Goal: Task Accomplishment & Management: Manage account settings

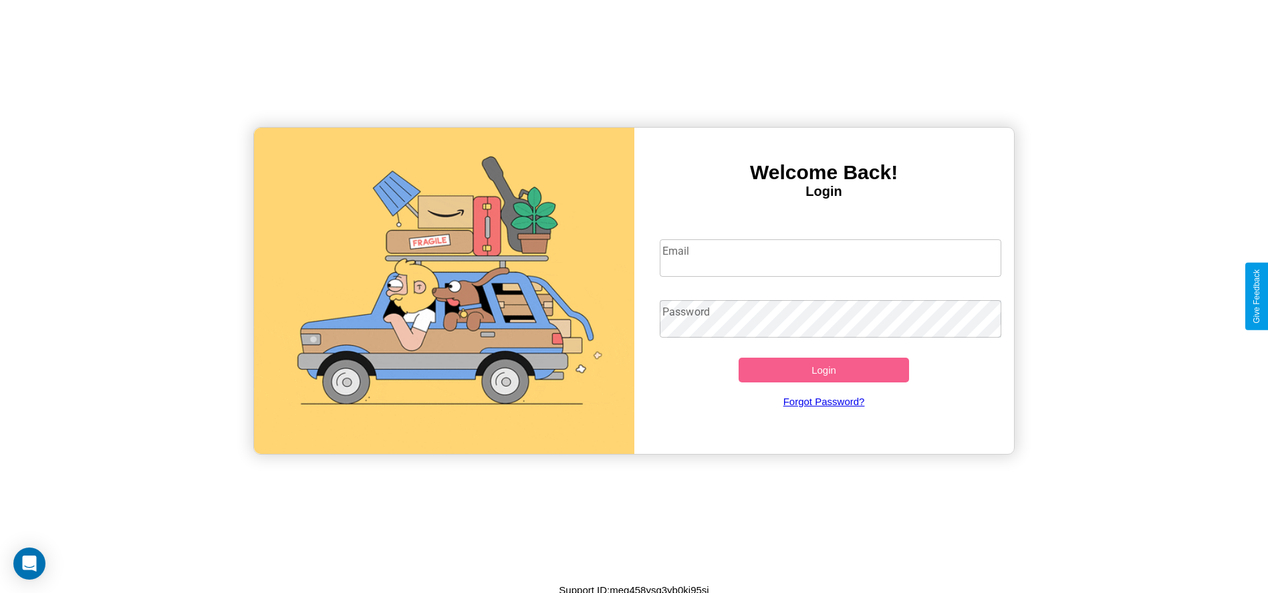
click at [830, 257] on input "Email" at bounding box center [830, 257] width 341 height 37
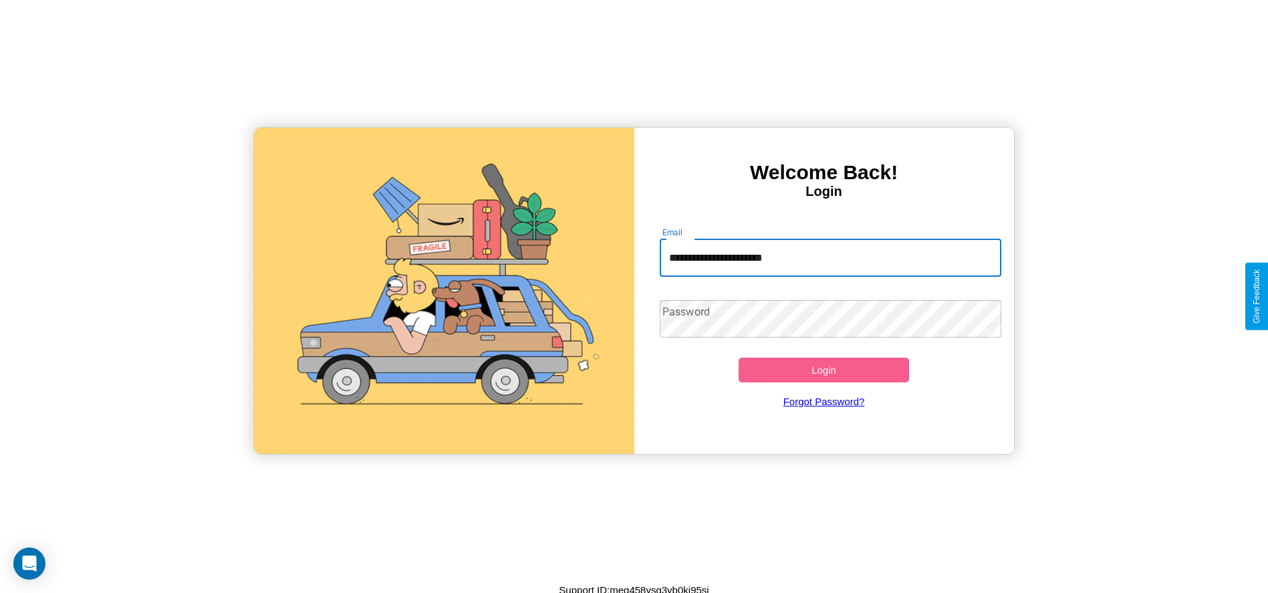
type input "**********"
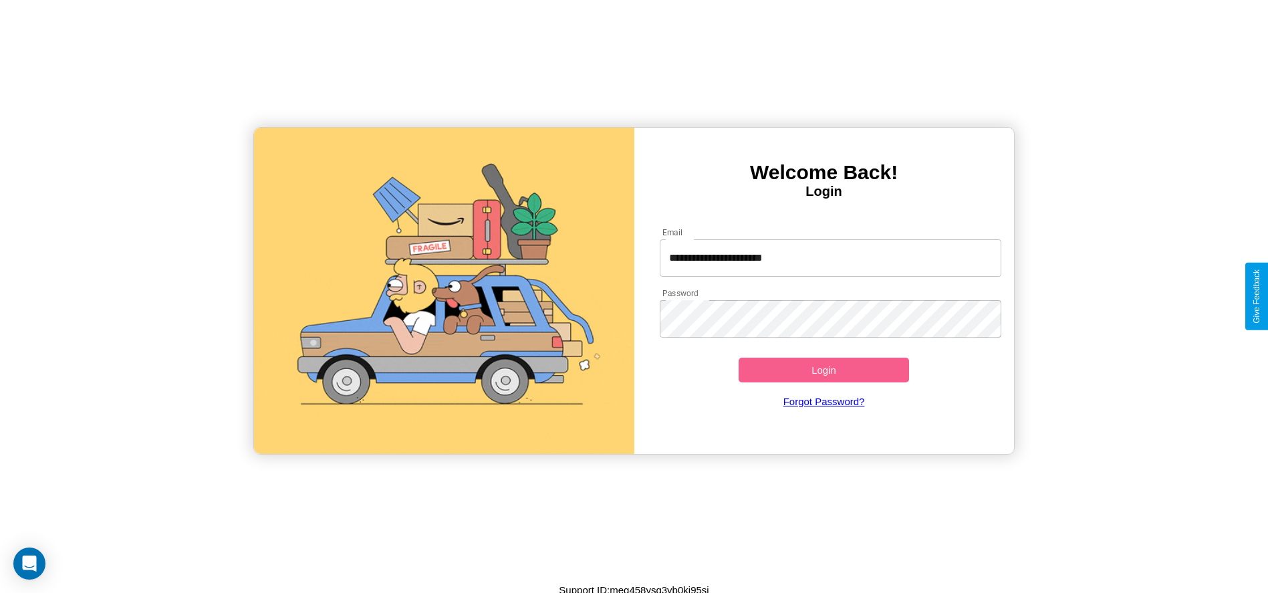
click at [823, 370] on button "Login" at bounding box center [823, 370] width 171 height 25
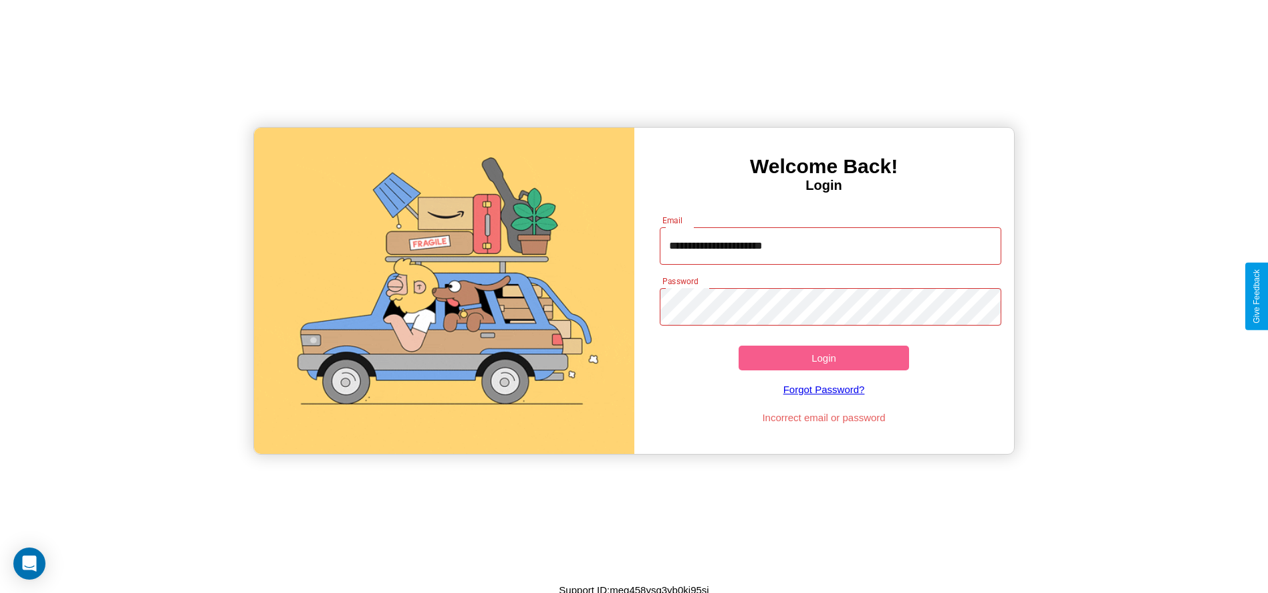
click at [823, 358] on button "Login" at bounding box center [823, 357] width 171 height 25
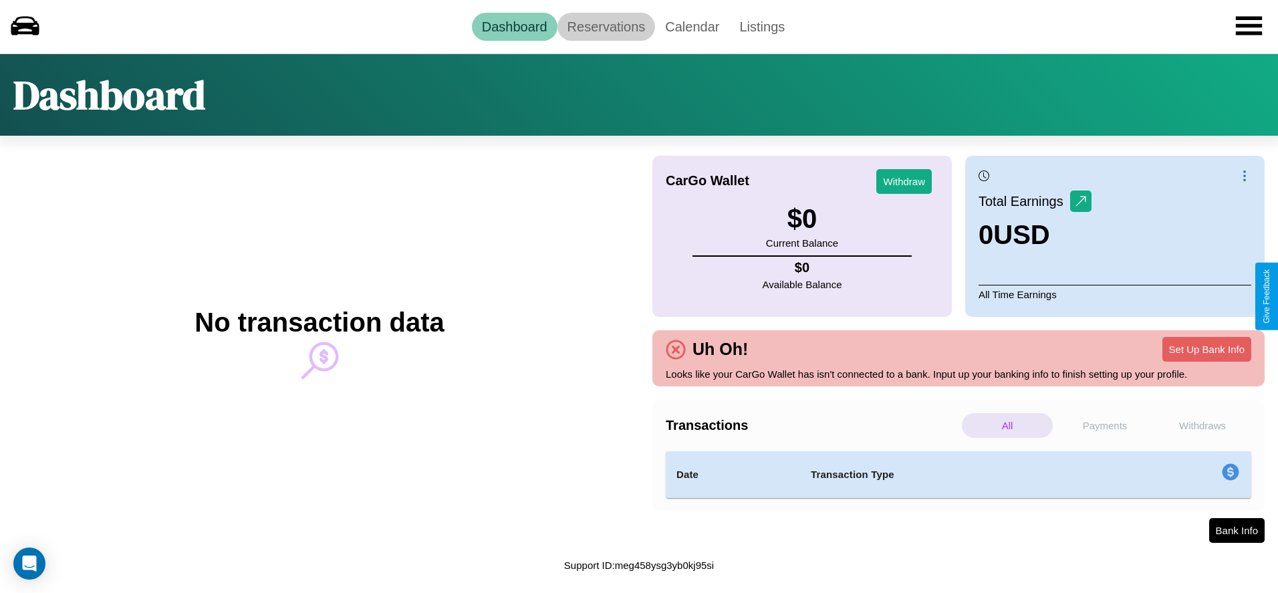
click at [605, 26] on link "Reservations" at bounding box center [606, 27] width 98 height 28
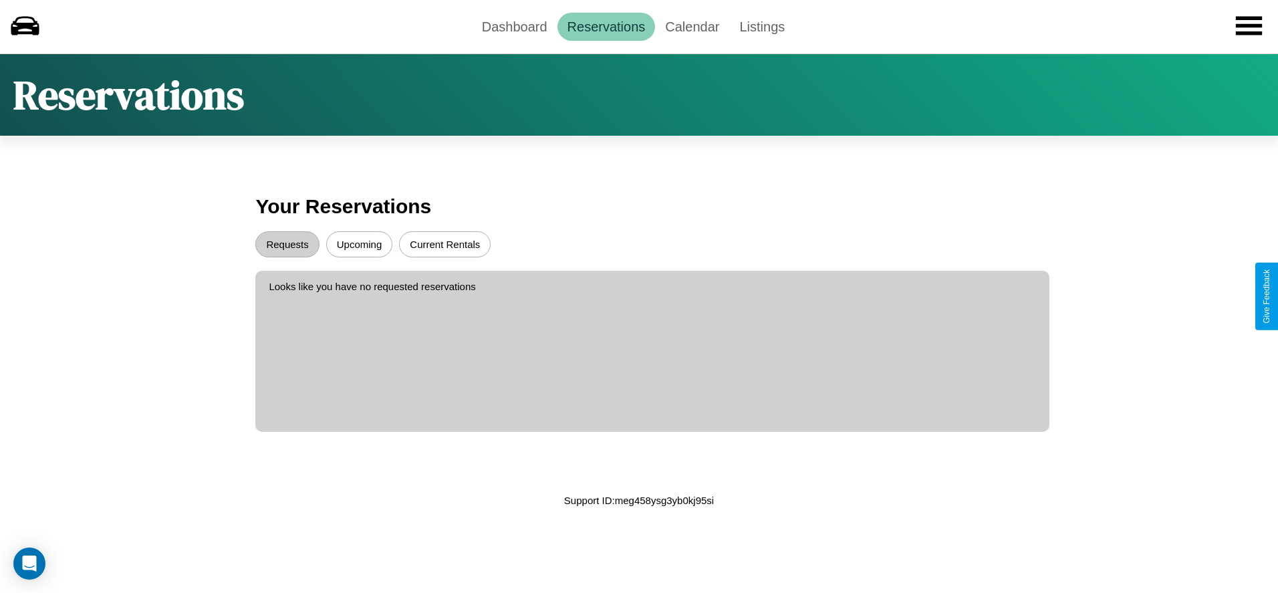
click at [359, 244] on button "Upcoming" at bounding box center [359, 244] width 67 height 26
click at [444, 244] on button "Current Rentals" at bounding box center [445, 244] width 92 height 26
click at [287, 244] on button "Requests" at bounding box center [286, 244] width 63 height 26
